Goal: Transaction & Acquisition: Purchase product/service

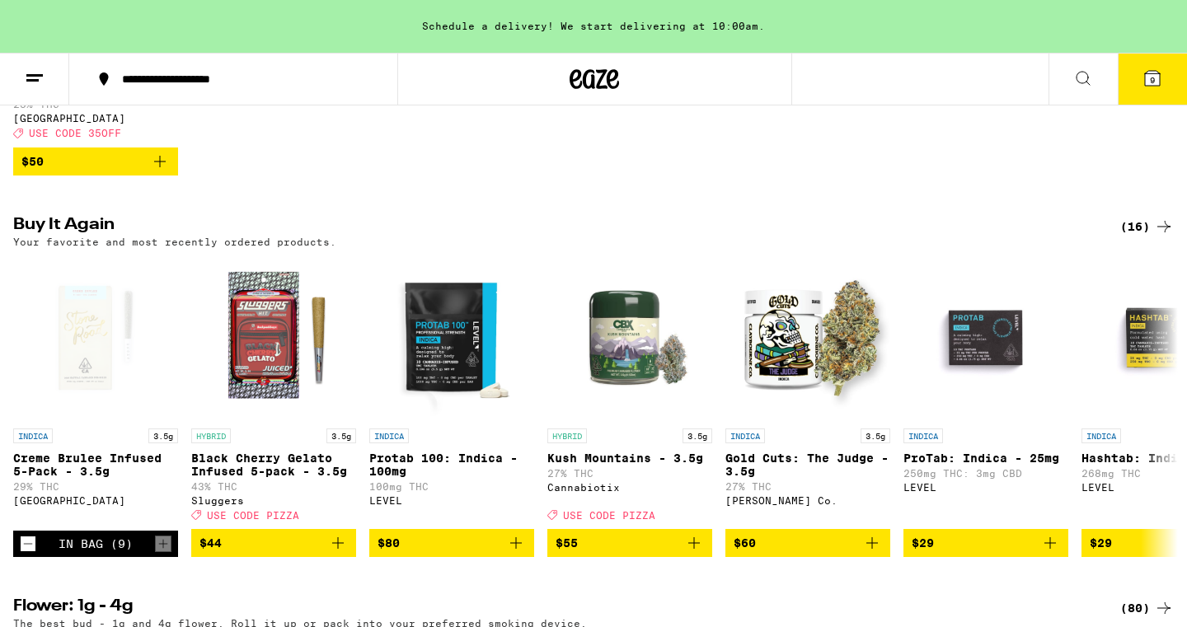
scroll to position [842, 0]
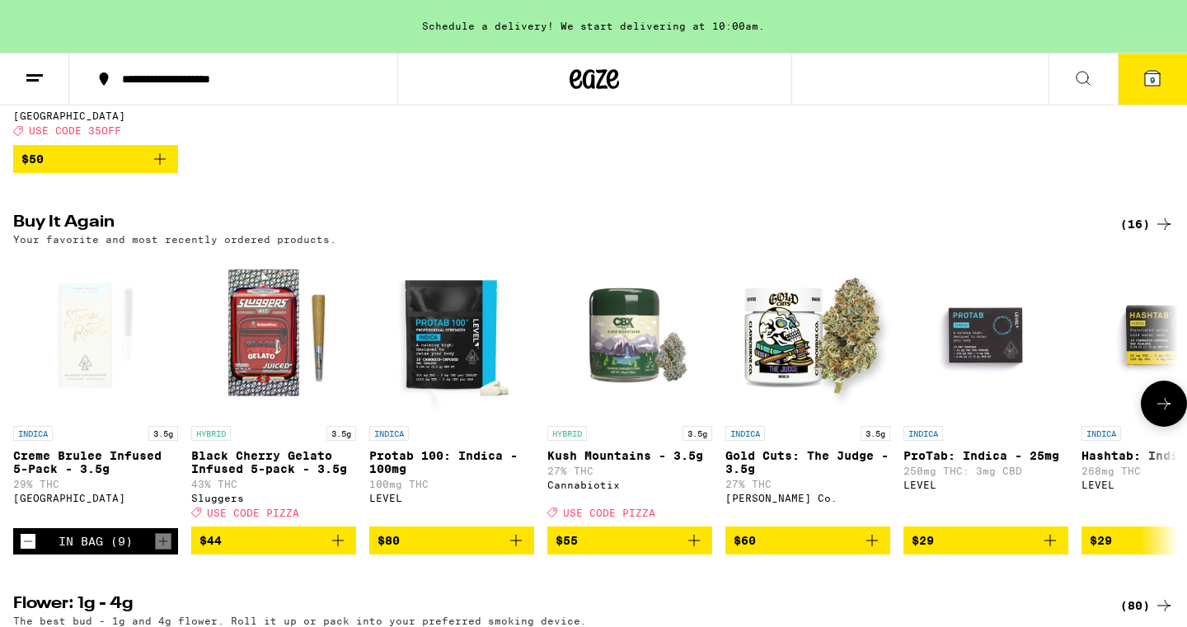
click at [116, 378] on div "Open page for Creme Brulee Infused 5-Pack - 3.5g from Stone Road" at bounding box center [95, 335] width 165 height 165
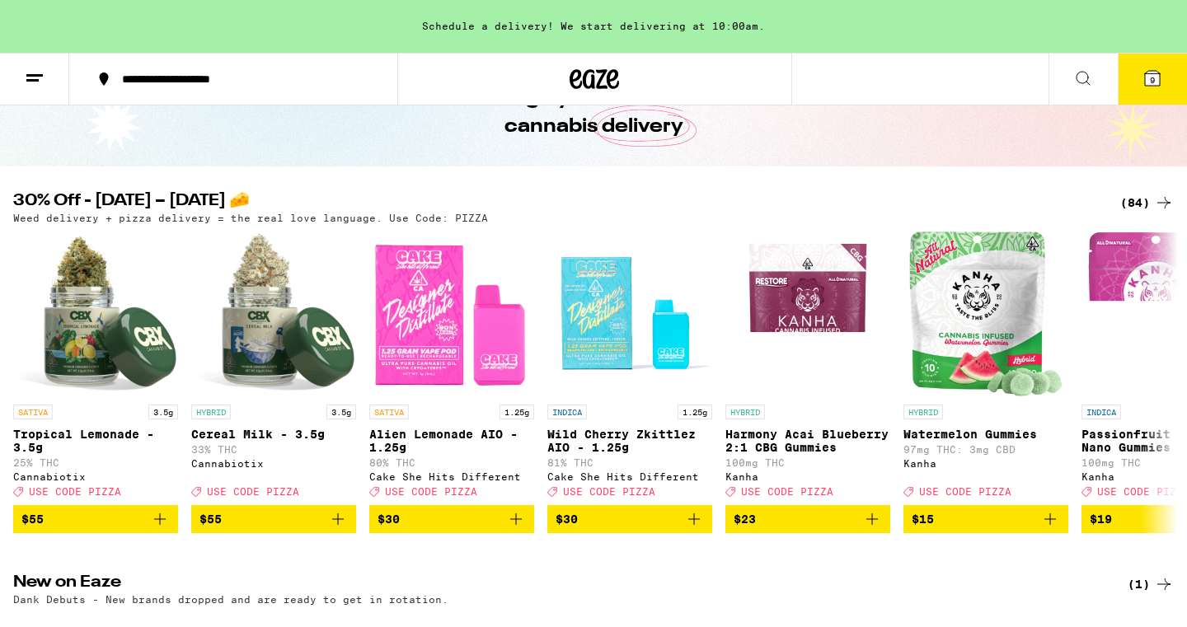
scroll to position [104, 0]
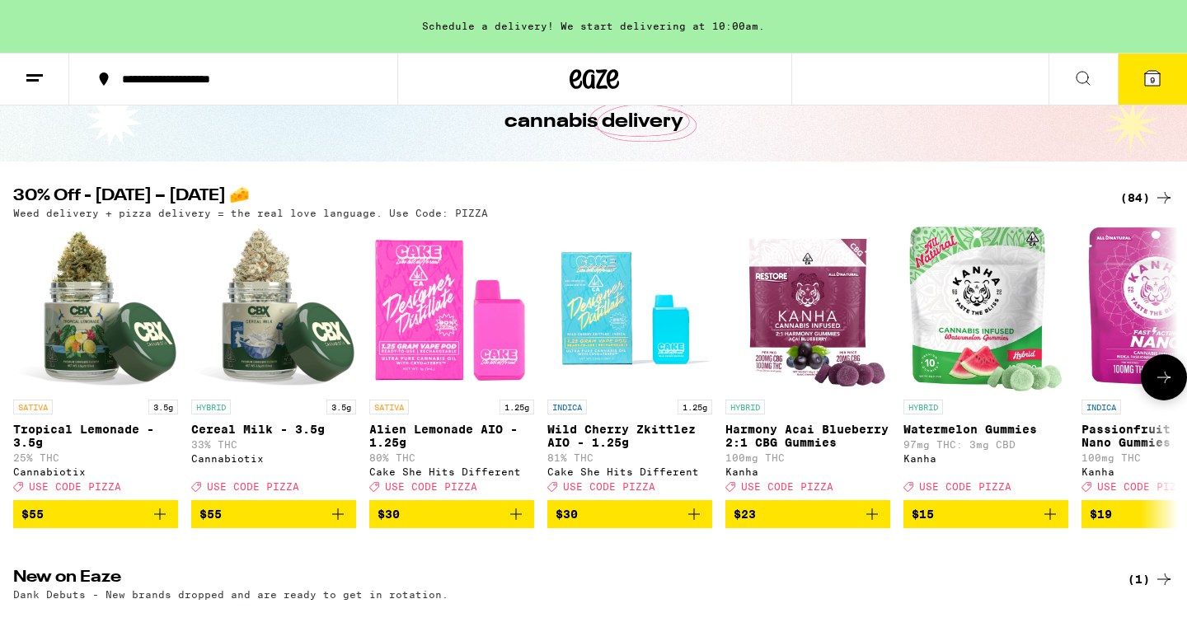
click at [282, 329] on img "Open page for Cereal Milk - 3.5g from Cannabiotix" at bounding box center [273, 309] width 165 height 165
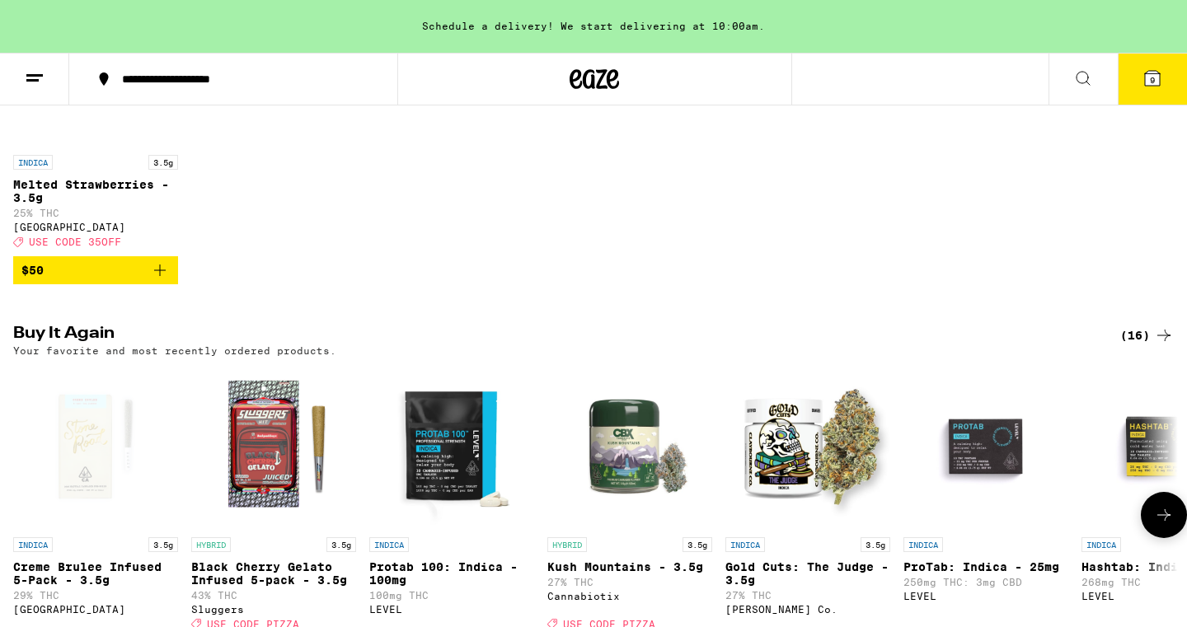
scroll to position [731, 0]
click at [114, 464] on div "Open page for Creme Brulee Infused 5-Pack - 3.5g from Stone Road" at bounding box center [95, 446] width 165 height 165
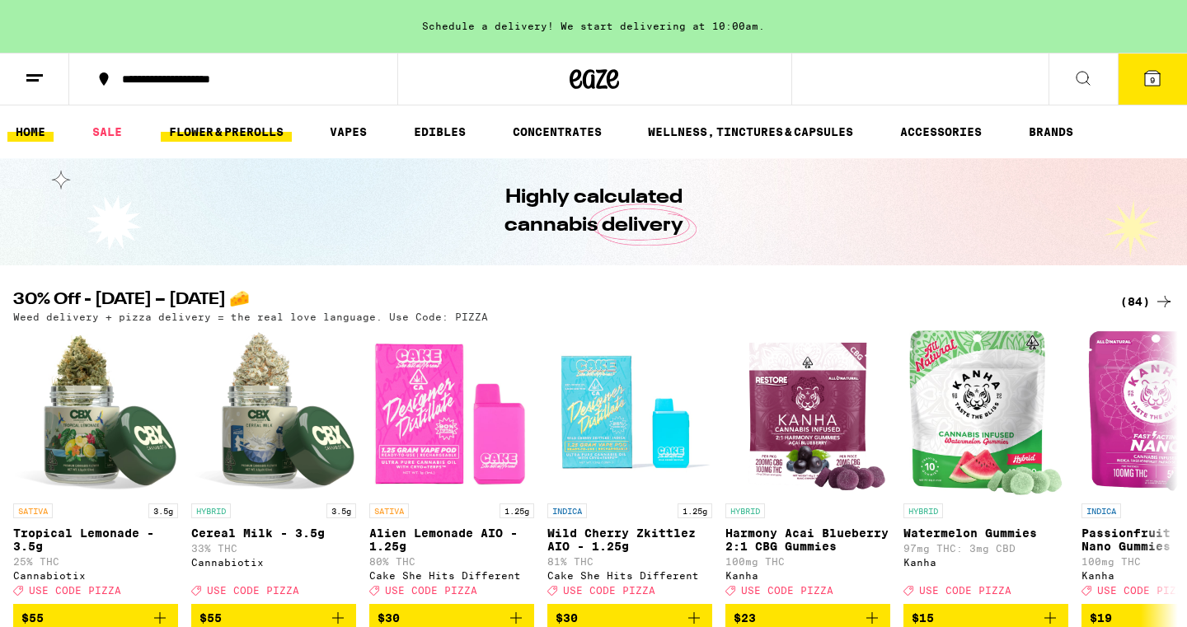
click at [186, 127] on link "FLOWER & PREROLLS" at bounding box center [226, 132] width 131 height 20
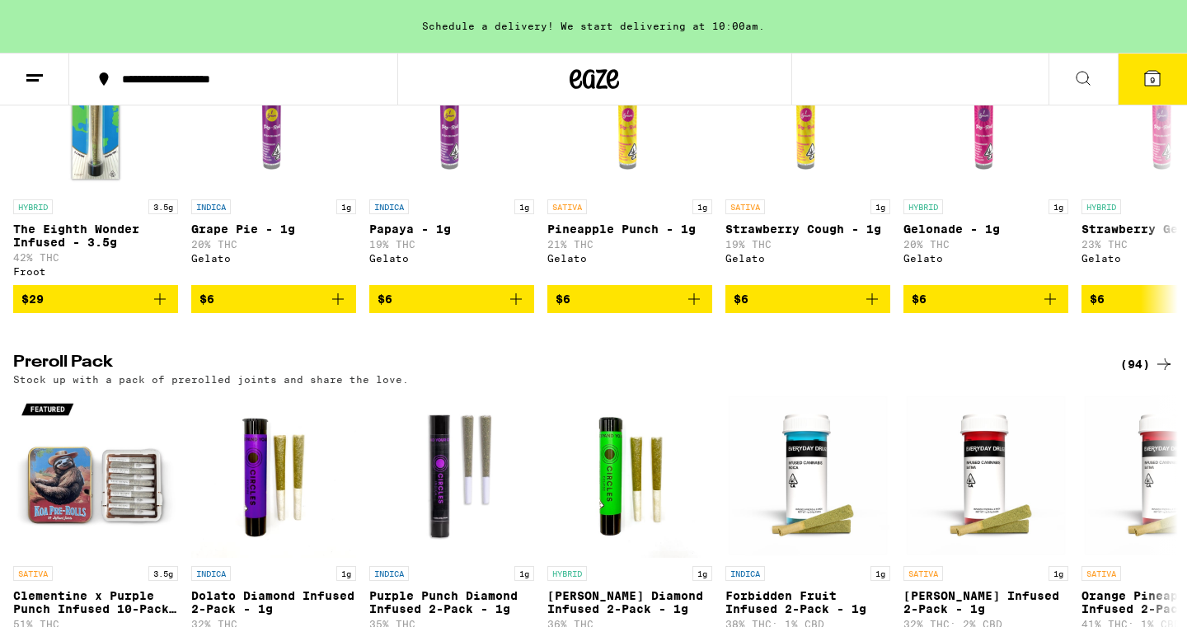
scroll to position [1029, 0]
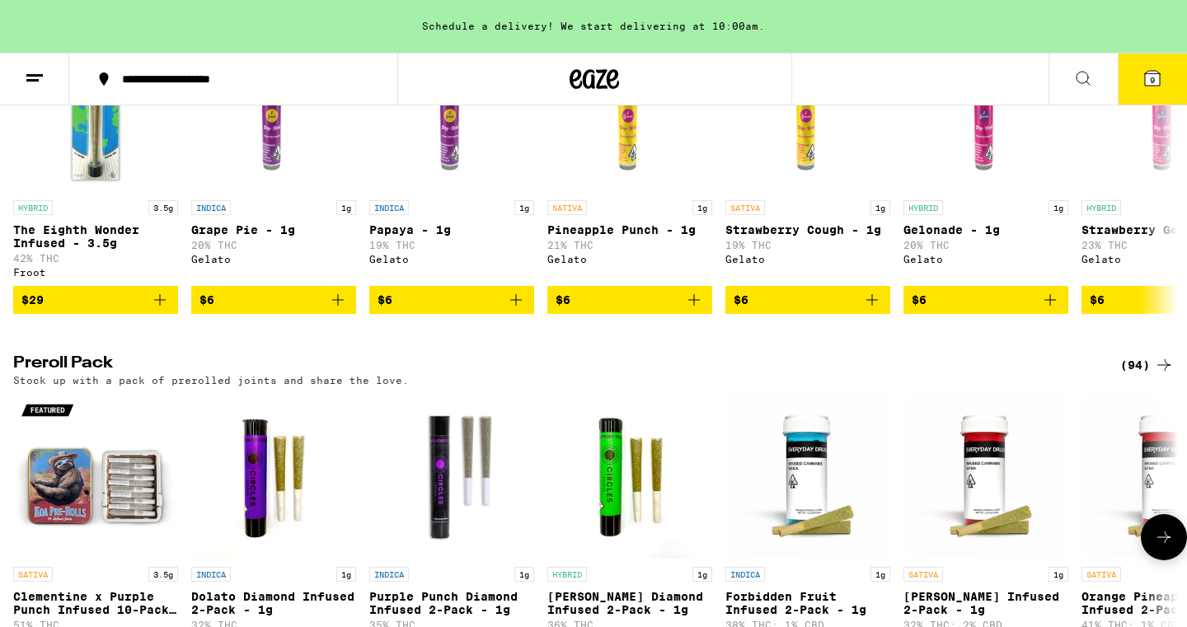
click at [1165, 543] on icon at bounding box center [1163, 538] width 13 height 12
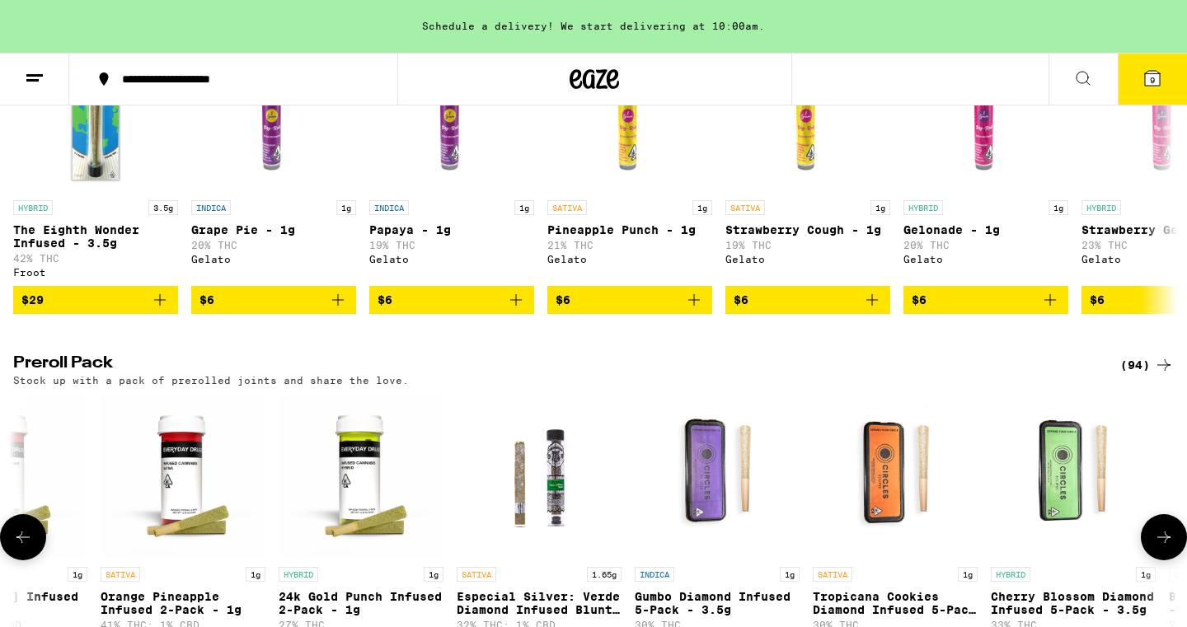
click at [1165, 543] on icon at bounding box center [1163, 538] width 13 height 12
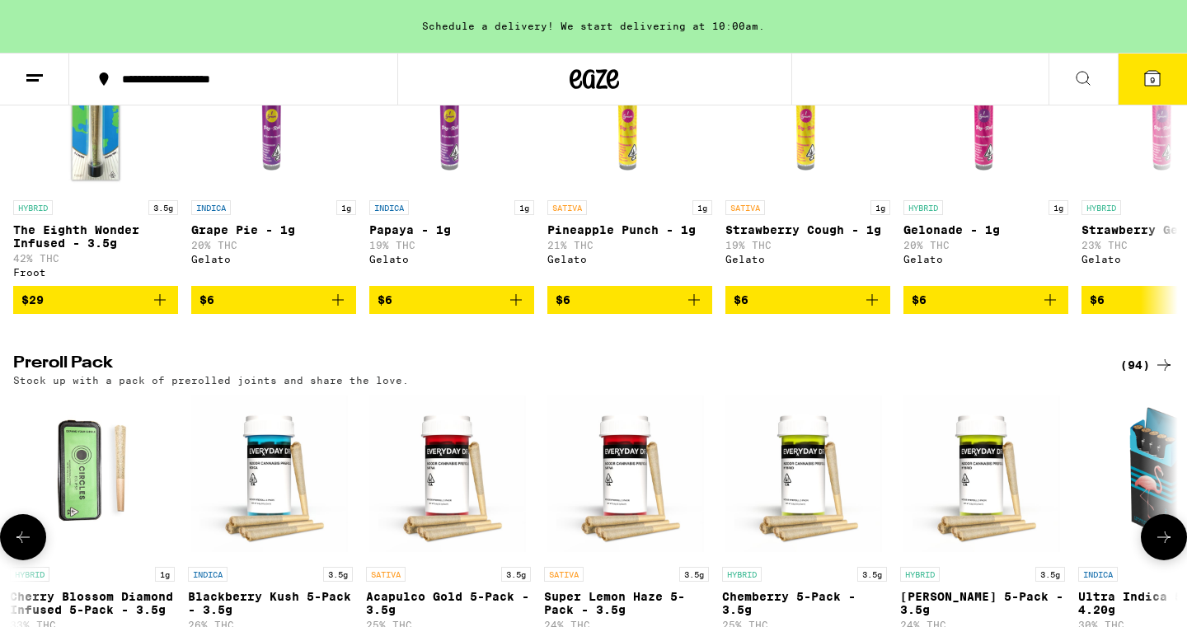
click at [1165, 543] on icon at bounding box center [1163, 538] width 13 height 12
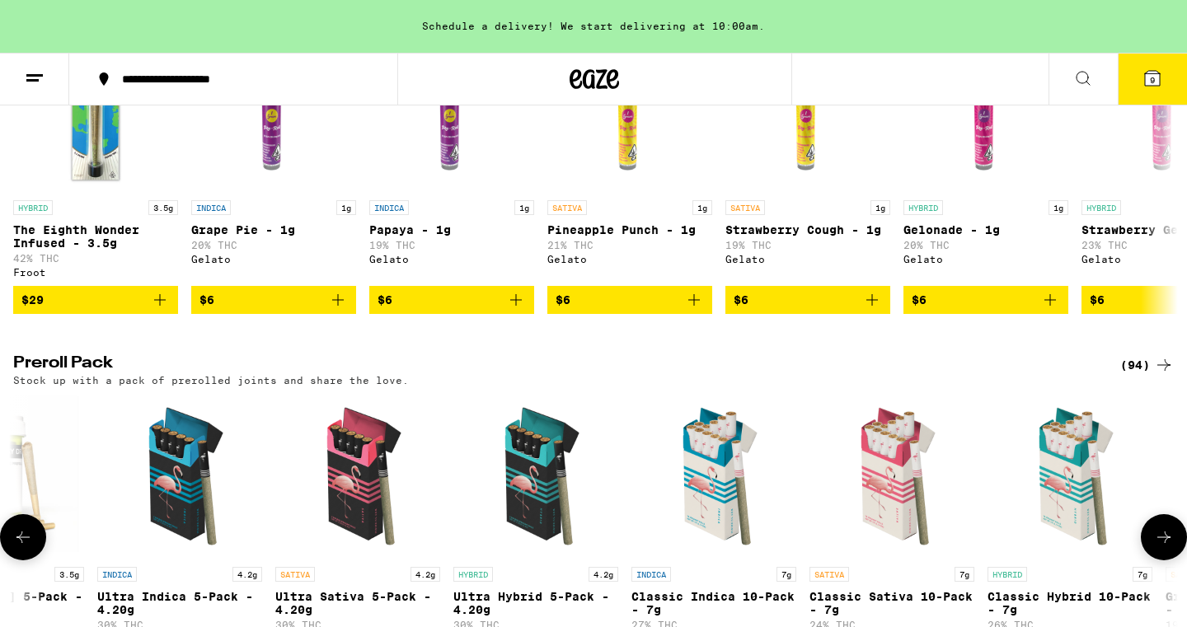
click at [1165, 543] on icon at bounding box center [1163, 538] width 13 height 12
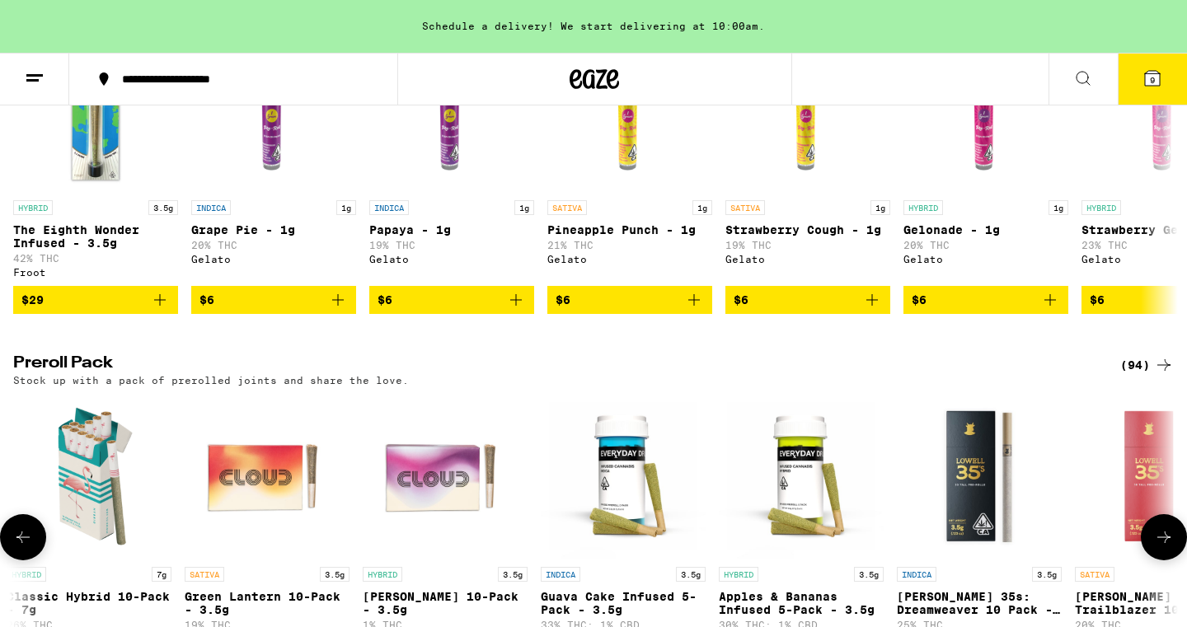
click at [1165, 543] on icon at bounding box center [1163, 538] width 13 height 12
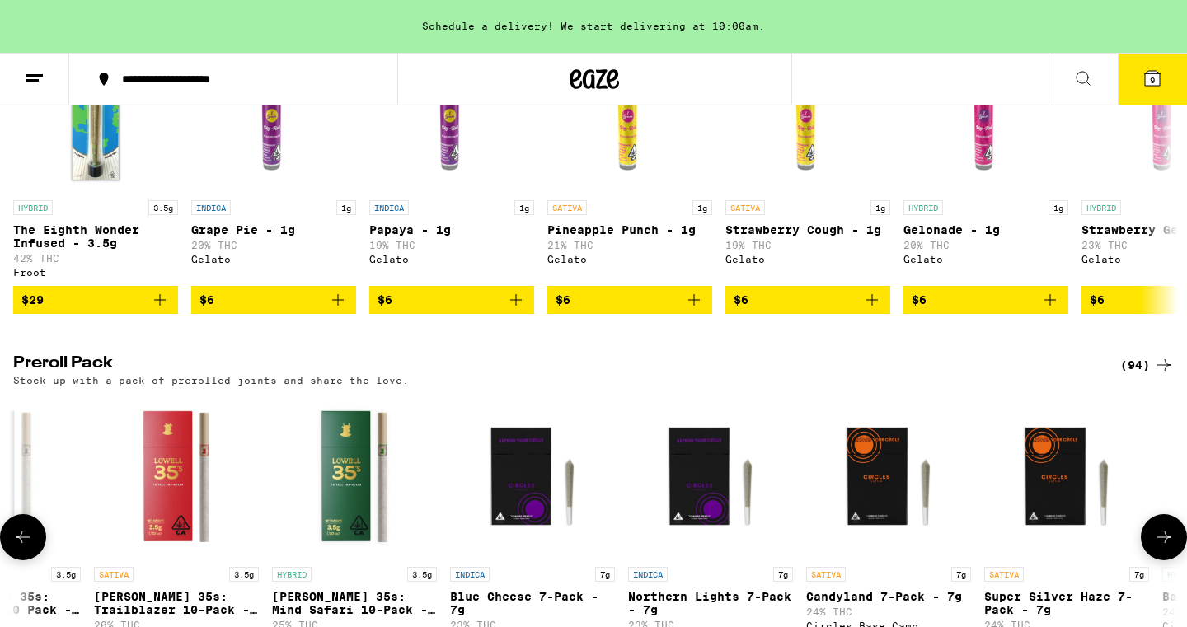
click at [1165, 543] on icon at bounding box center [1163, 538] width 13 height 12
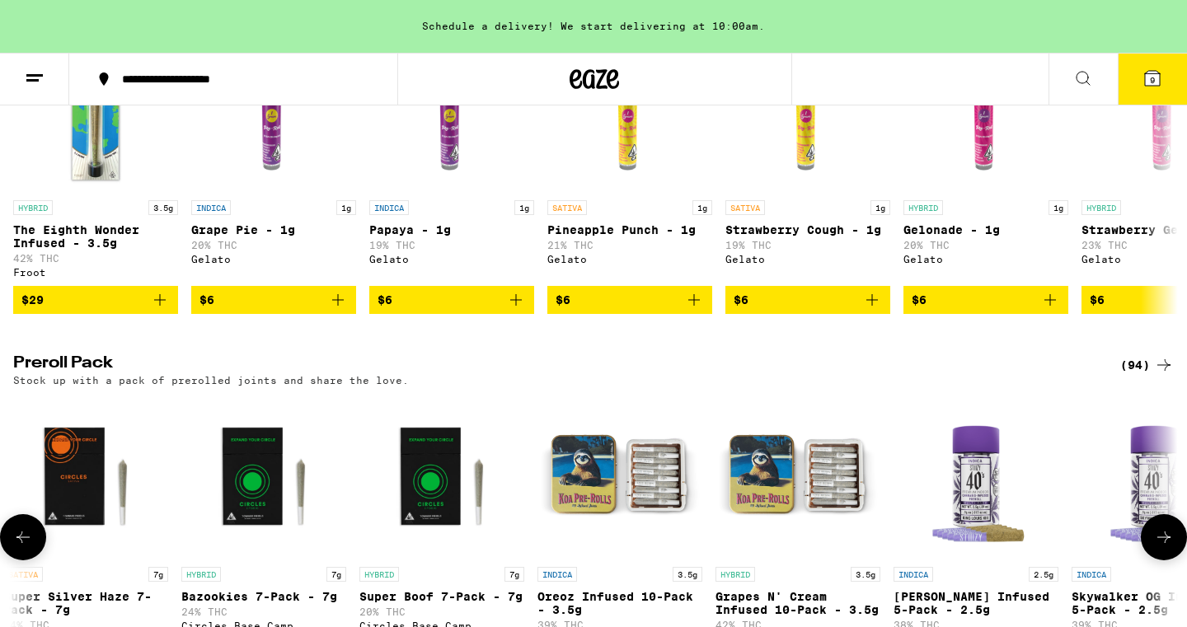
click at [1165, 543] on icon at bounding box center [1163, 538] width 13 height 12
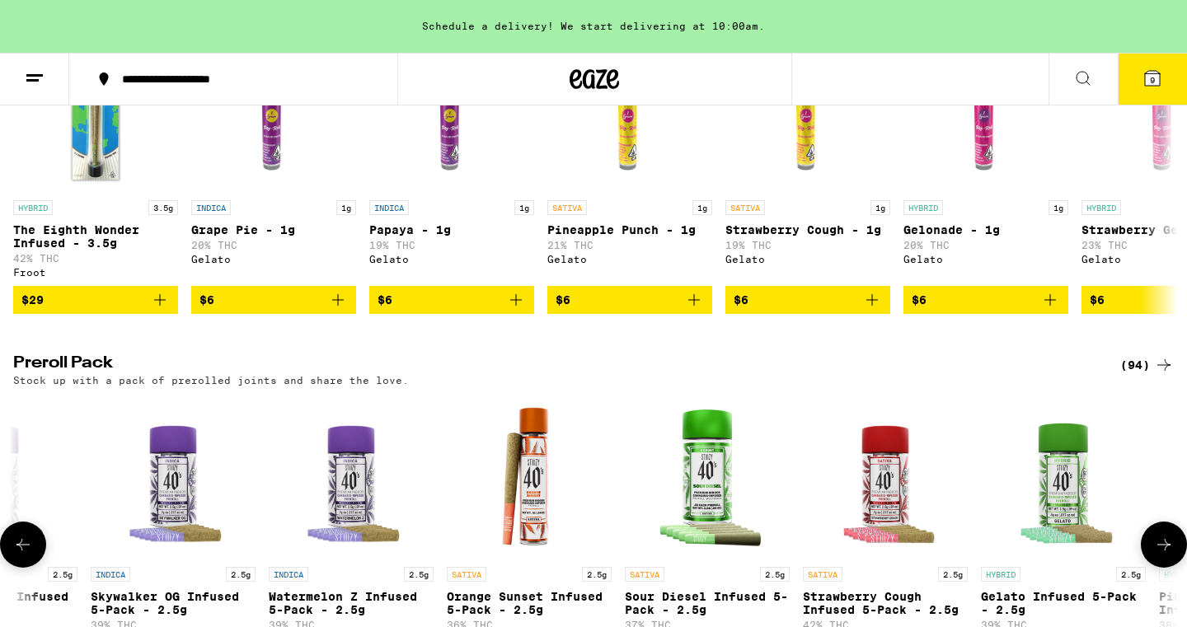
click at [1165, 568] on button at bounding box center [1164, 545] width 46 height 46
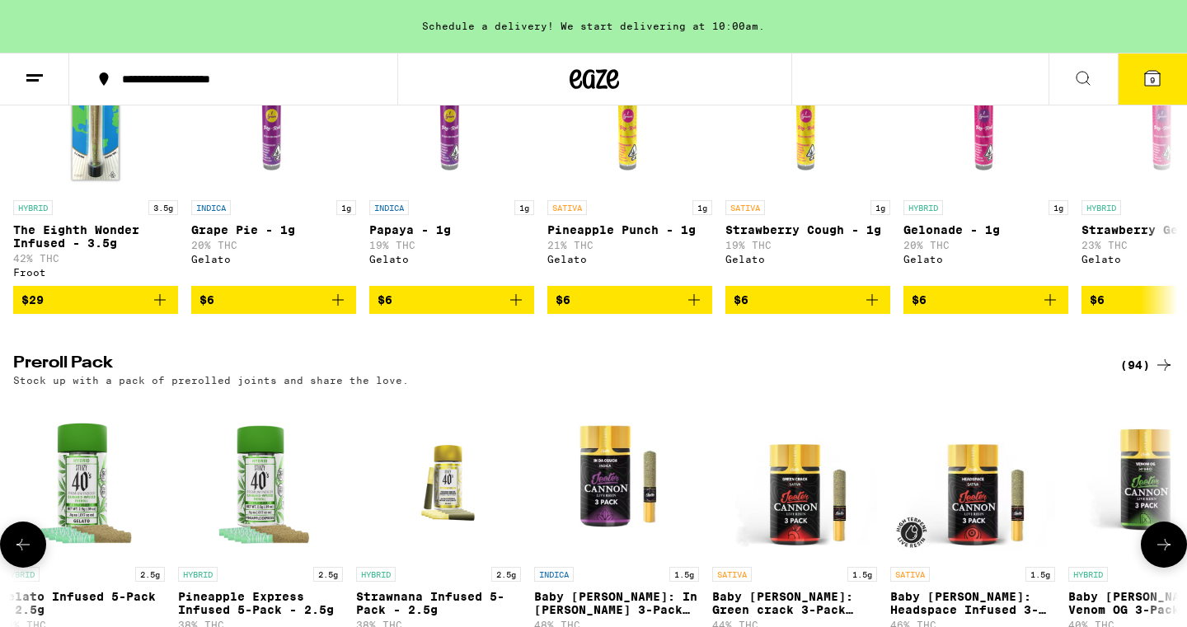
click at [1165, 568] on button at bounding box center [1164, 545] width 46 height 46
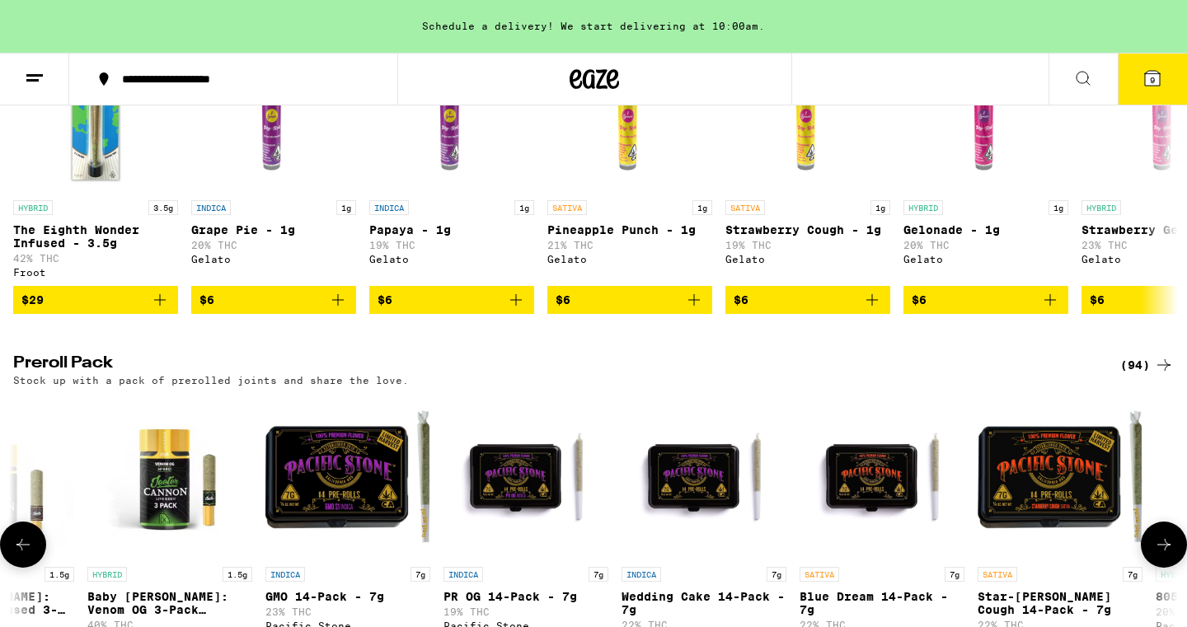
click at [1165, 568] on button at bounding box center [1164, 545] width 46 height 46
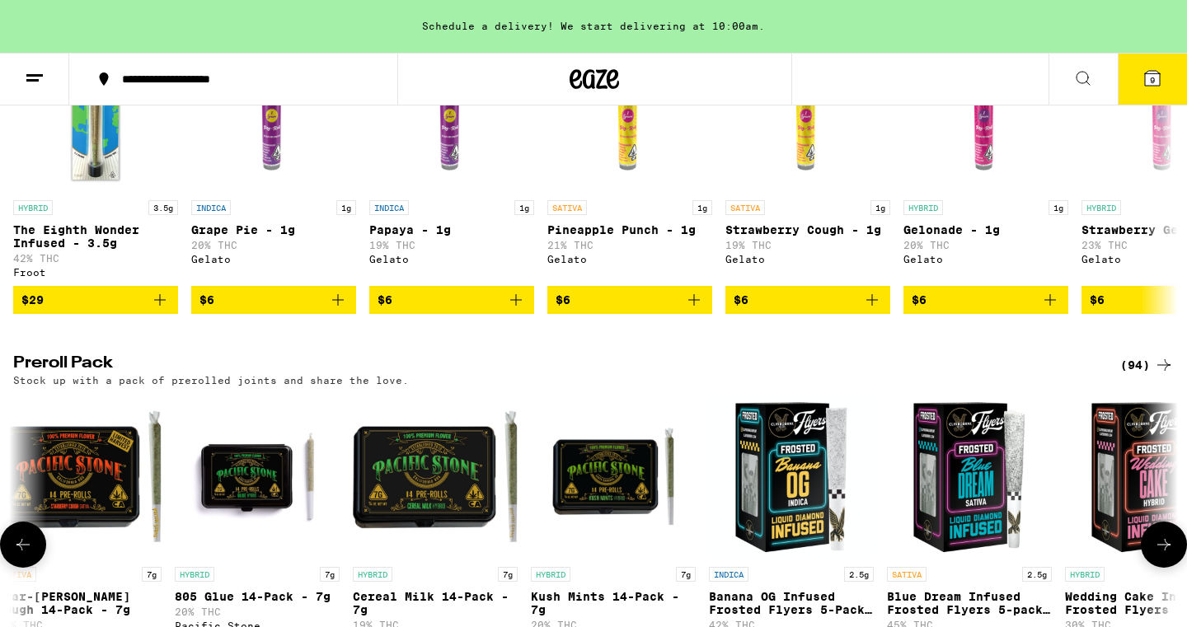
click at [1165, 568] on button at bounding box center [1164, 545] width 46 height 46
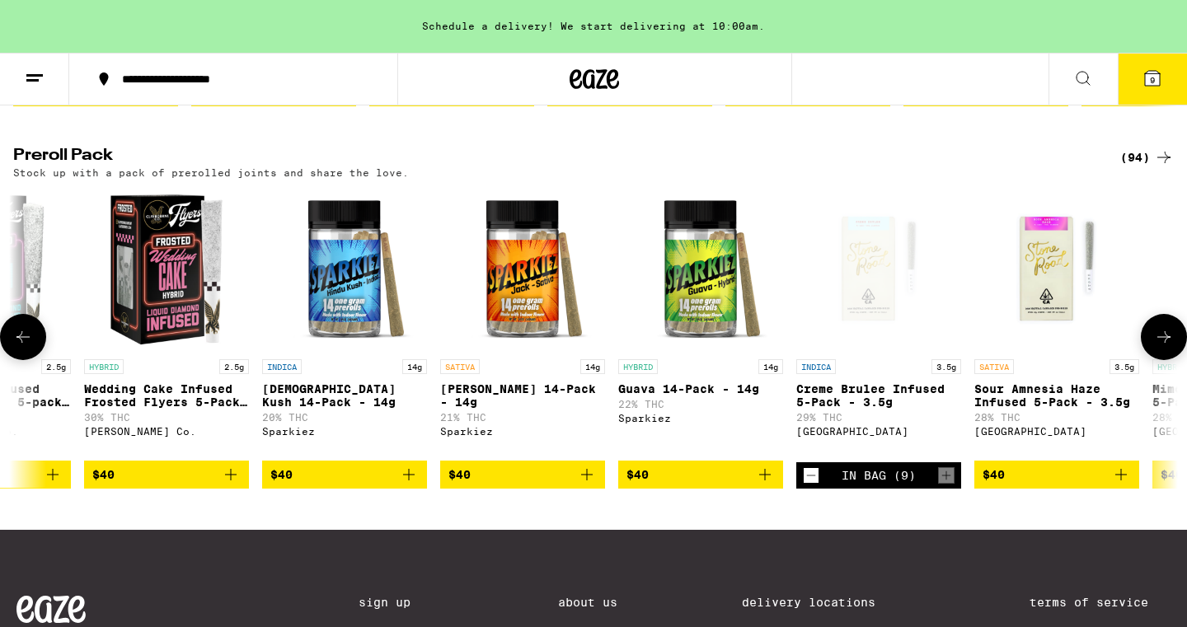
scroll to position [1239, 0]
